Goal: Entertainment & Leisure: Consume media (video, audio)

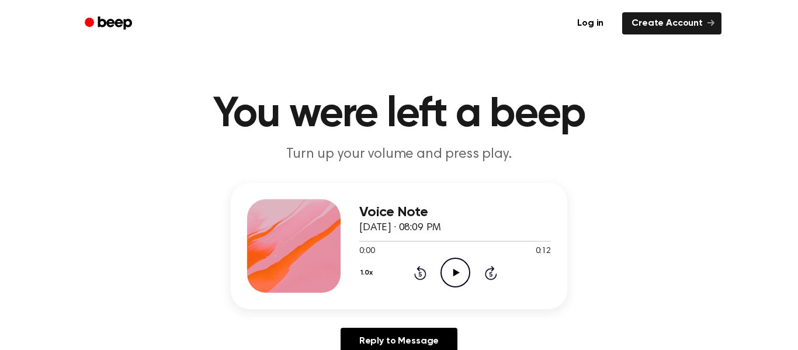
click at [466, 279] on icon "Play Audio" at bounding box center [455, 273] width 30 height 30
click at [461, 283] on icon "Pause Audio" at bounding box center [455, 273] width 30 height 30
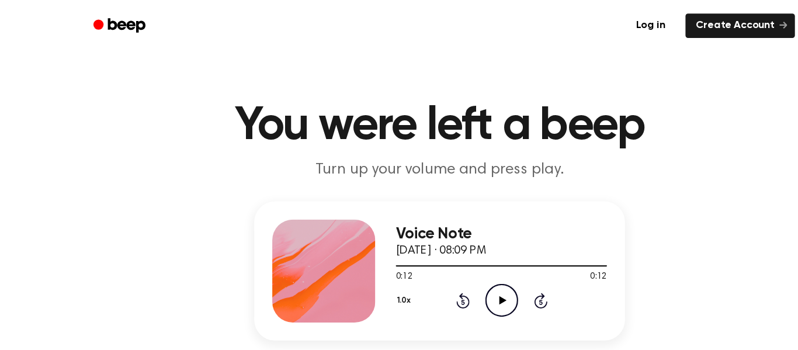
click at [420, 274] on icon at bounding box center [419, 274] width 3 height 5
click at [420, 274] on icon "Rewind 5 seconds" at bounding box center [419, 272] width 13 height 15
click at [420, 274] on icon at bounding box center [419, 274] width 3 height 5
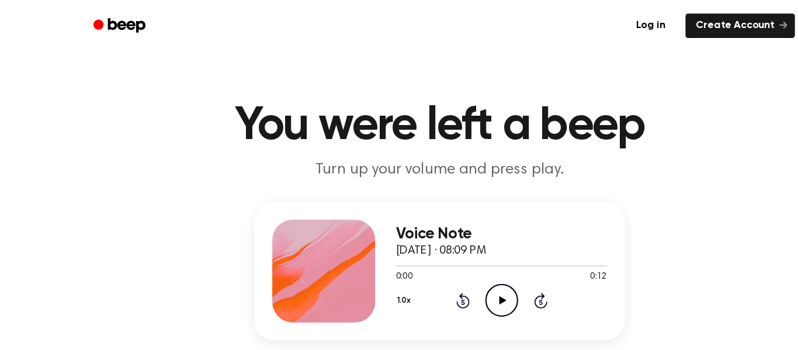
click at [425, 275] on icon at bounding box center [420, 273] width 12 height 14
click at [457, 282] on icon "Play Audio" at bounding box center [455, 273] width 30 height 30
click at [461, 270] on icon "Pause Audio" at bounding box center [455, 273] width 30 height 30
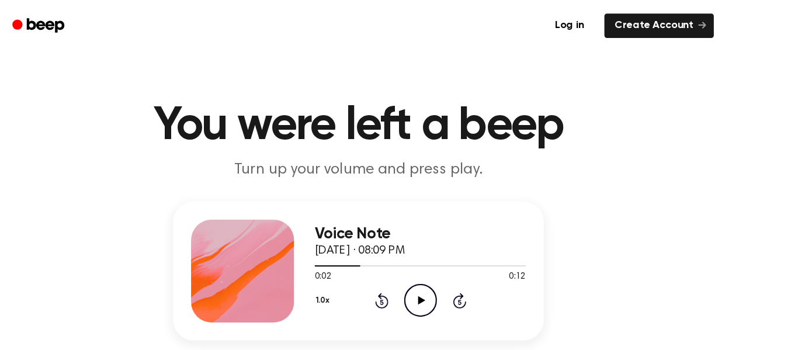
click at [423, 269] on icon at bounding box center [420, 273] width 12 height 14
click at [456, 267] on icon "Play Audio" at bounding box center [455, 273] width 30 height 30
click at [461, 266] on icon "Pause Audio" at bounding box center [455, 273] width 30 height 30
click at [420, 274] on icon "Rewind 5 seconds" at bounding box center [419, 272] width 13 height 15
click at [465, 272] on icon "Play Audio" at bounding box center [455, 273] width 30 height 30
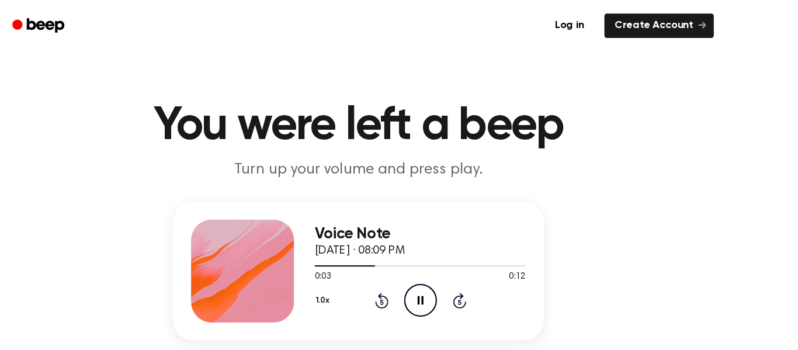
click at [467, 269] on icon "Pause Audio" at bounding box center [455, 273] width 30 height 30
click at [459, 273] on icon "Play Audio" at bounding box center [455, 273] width 30 height 30
click at [463, 275] on icon "Pause Audio" at bounding box center [455, 273] width 30 height 30
click at [474, 283] on div "1.0x Rewind 5 seconds Play Audio Skip 5 seconds" at bounding box center [455, 273] width 192 height 30
click at [491, 274] on icon at bounding box center [490, 274] width 3 height 5
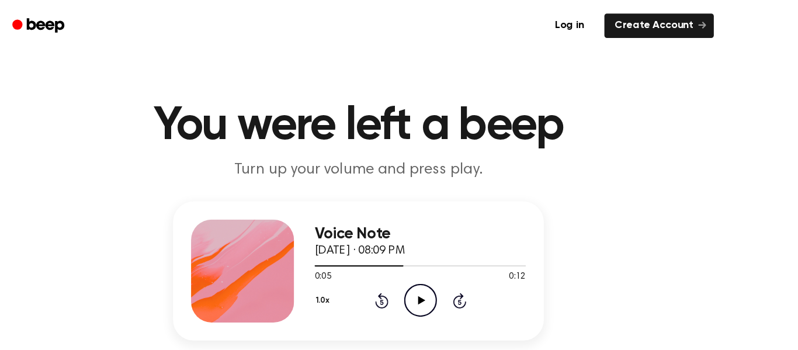
click at [489, 280] on icon at bounding box center [491, 273] width 12 height 14
click at [489, 274] on icon "Skip 5 seconds" at bounding box center [490, 272] width 13 height 15
click at [494, 272] on icon "Skip 5 seconds" at bounding box center [490, 272] width 13 height 15
click at [495, 272] on icon "Skip 5 seconds" at bounding box center [490, 272] width 13 height 15
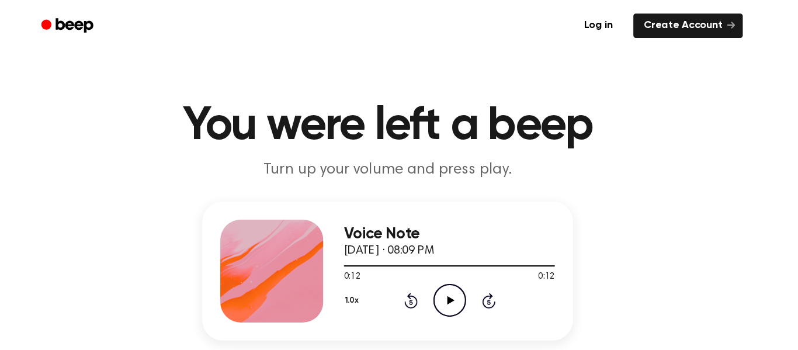
click at [420, 274] on icon at bounding box center [419, 274] width 3 height 5
